Goal: Information Seeking & Learning: Learn about a topic

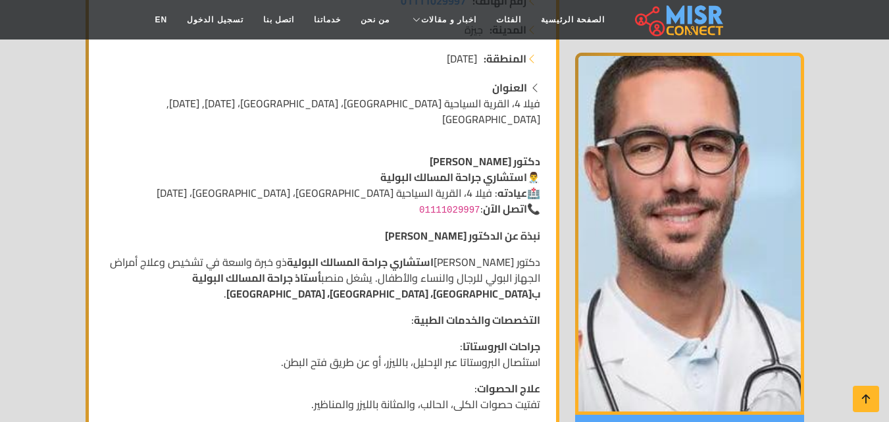
scroll to position [329, 0]
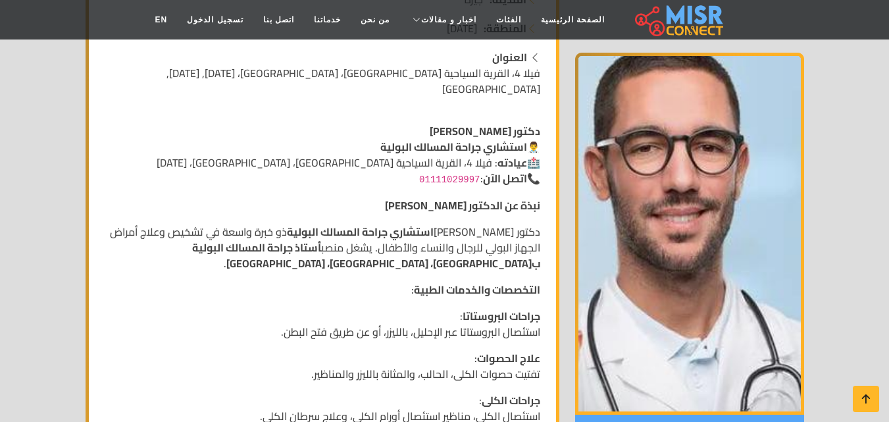
click at [439, 240] on strong "أستاذ جراحة المسالك البولية ب[GEOGRAPHIC_DATA]، [GEOGRAPHIC_DATA]، [GEOGRAPHIC_…" at bounding box center [366, 256] width 348 height 36
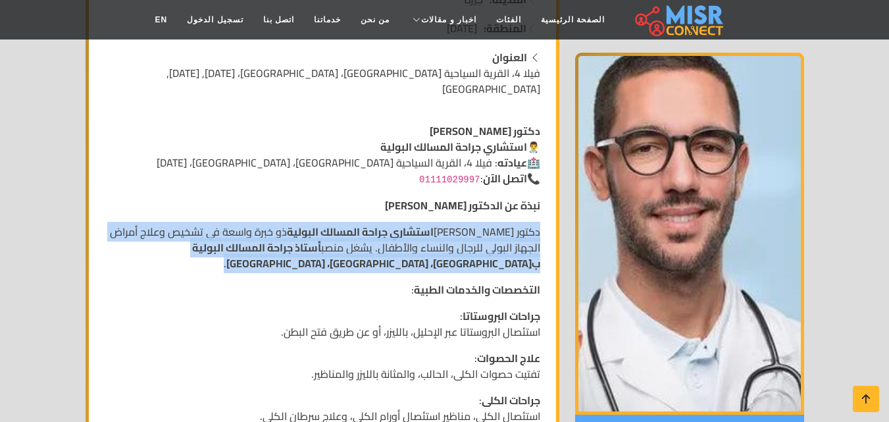
click at [439, 240] on strong "أستاذ جراحة المسالك البولية ب[GEOGRAPHIC_DATA]، [GEOGRAPHIC_DATA]، [GEOGRAPHIC_…" at bounding box center [366, 256] width 348 height 36
click at [440, 255] on strong "أستاذ جراحة المسالك البولية ب[GEOGRAPHIC_DATA]، [GEOGRAPHIC_DATA]، [GEOGRAPHIC_…" at bounding box center [366, 256] width 348 height 36
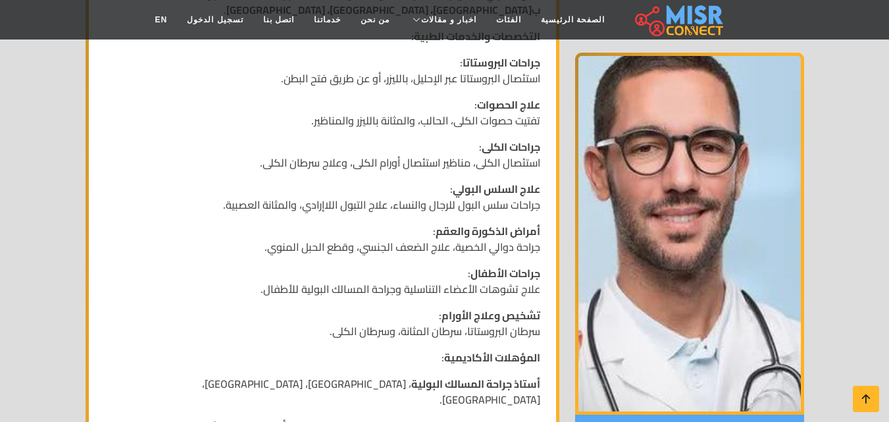
scroll to position [592, 0]
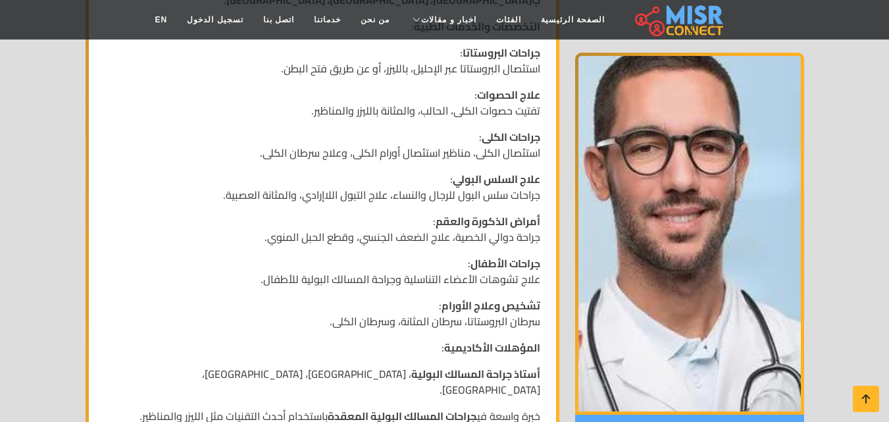
click at [525, 301] on p "تشخيص وعلاج الأورام : سرطان البروستاتا، سرطان المثانة، وسرطان الكلى." at bounding box center [323, 314] width 436 height 32
click at [525, 302] on p "تشخيص وعلاج الأورام : سرطان البروستاتا، سرطان المثانة، وسرطان الكلى." at bounding box center [323, 314] width 436 height 32
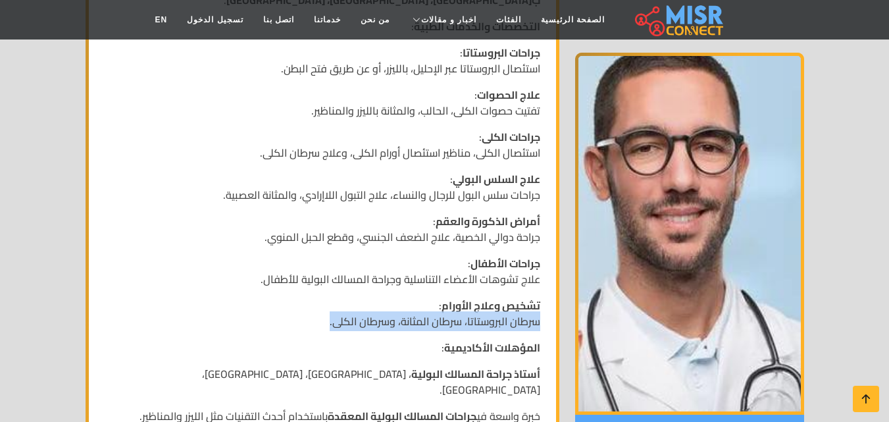
click at [525, 302] on p "تشخيص وعلاج الأورام : سرطان البروستاتا، سرطان المثانة، وسرطان الكلى." at bounding box center [323, 314] width 436 height 32
click at [518, 307] on p "تشخيص وعلاج الأورام : سرطان البروستاتا، سرطان المثانة، وسرطان الكلى." at bounding box center [323, 314] width 436 height 32
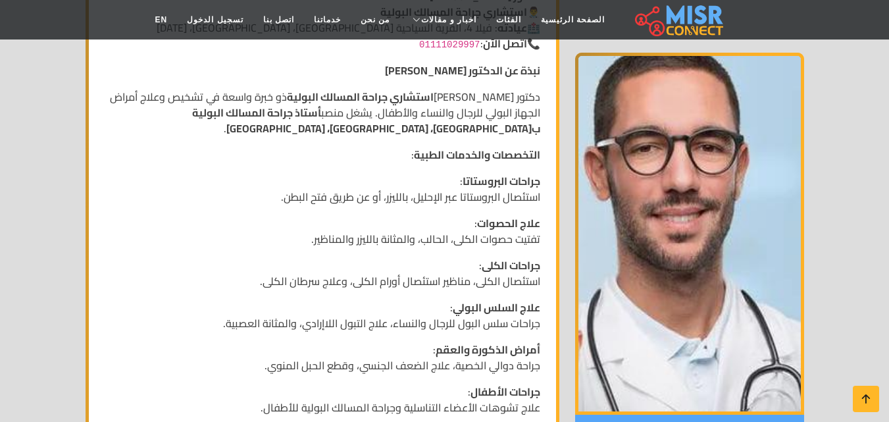
scroll to position [461, 0]
